Goal: Find specific page/section: Find specific page/section

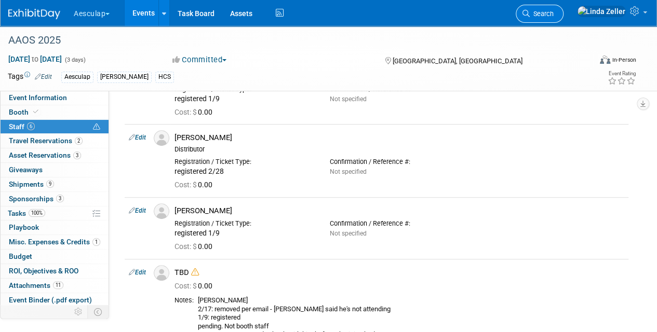
click at [554, 14] on span "Search" at bounding box center [542, 14] width 24 height 8
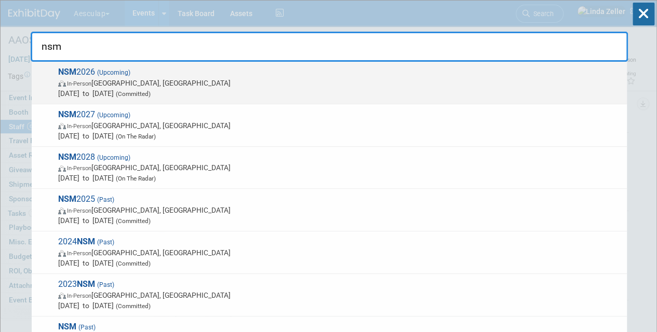
type input "nsm"
click at [139, 78] on span "In-Person San Diego, CA" at bounding box center [340, 83] width 564 height 10
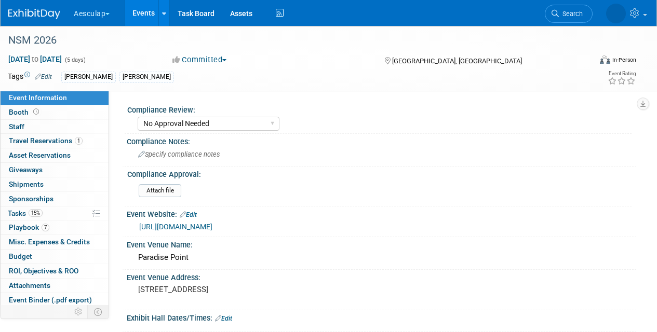
select select "No Approval Needed"
select select "Misc. Company Functions"
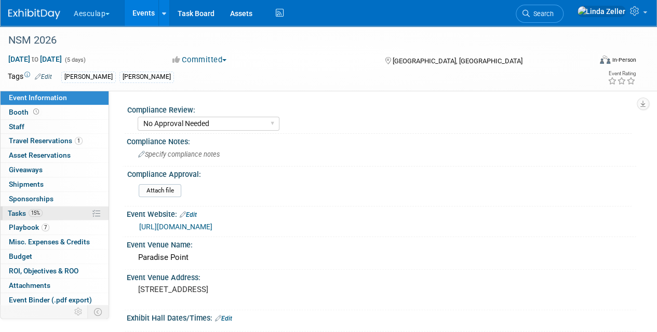
click at [19, 211] on span "Tasks 15%" at bounding box center [25, 213] width 35 height 8
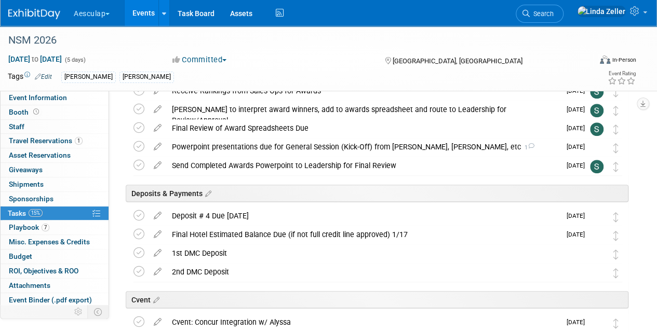
scroll to position [260, 0]
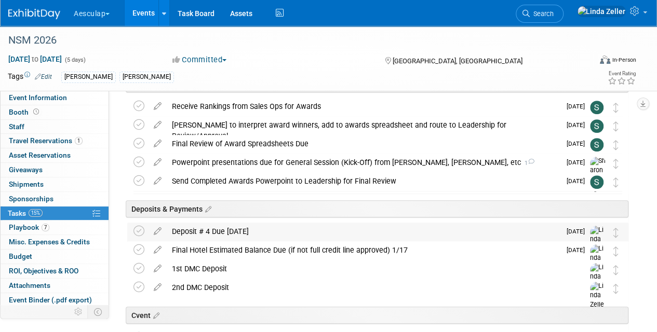
click at [225, 230] on div "Deposit # 4 Due [DATE]" at bounding box center [364, 232] width 394 height 18
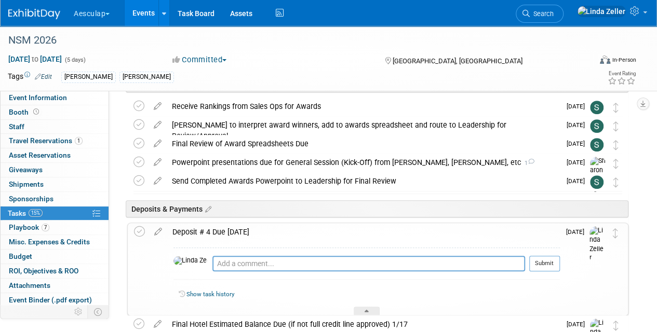
click at [225, 230] on div "Deposit # 4 Due [DATE]" at bounding box center [363, 232] width 393 height 18
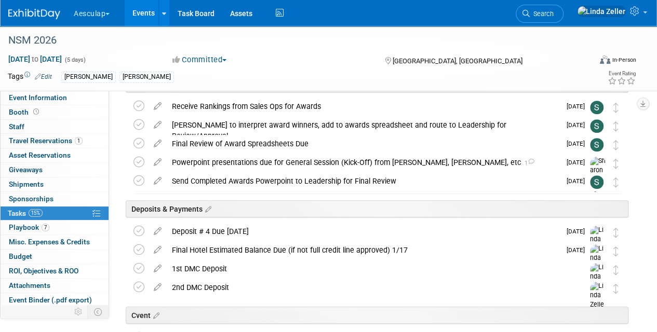
click at [479, 60] on div "[GEOGRAPHIC_DATA], [GEOGRAPHIC_DATA]" at bounding box center [455, 60] width 145 height 12
